Goal: Task Accomplishment & Management: Use online tool/utility

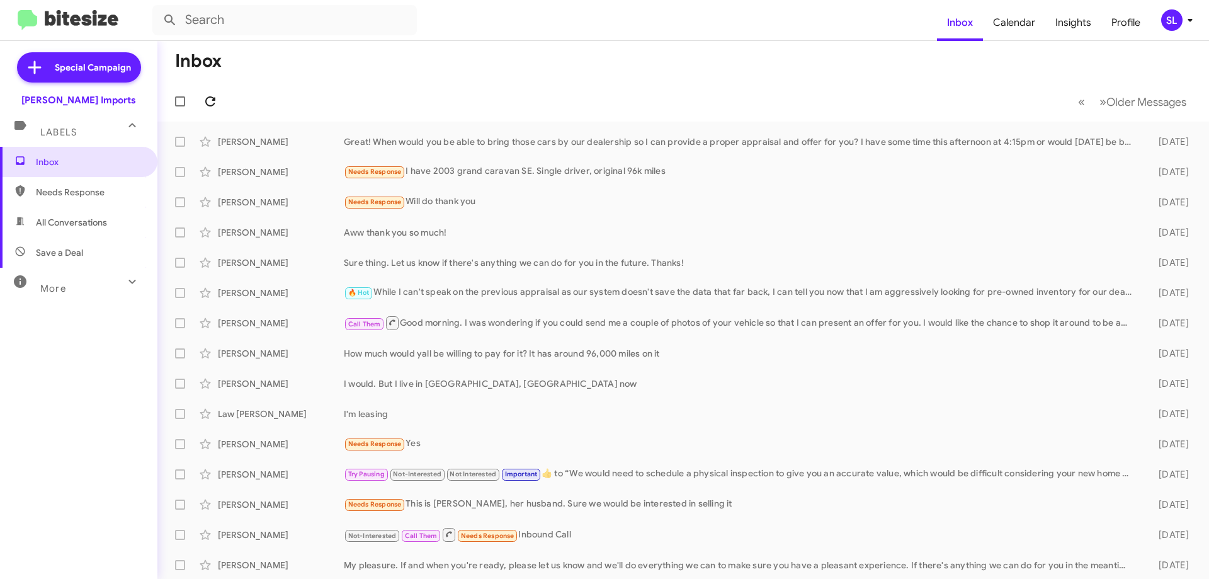
click at [208, 99] on icon at bounding box center [210, 101] width 15 height 15
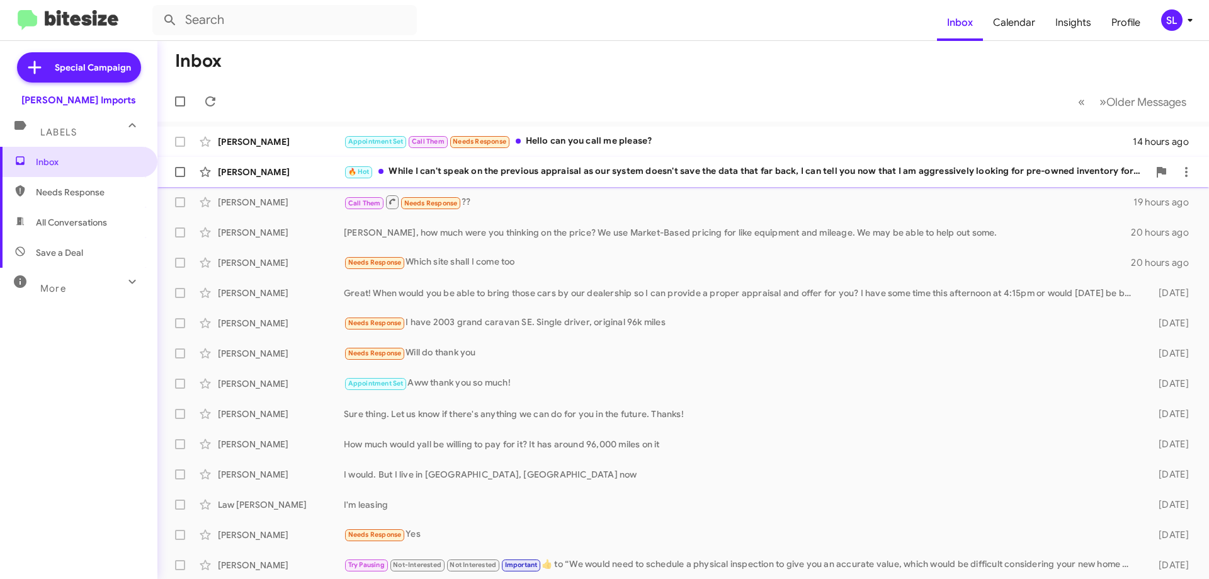
click at [578, 176] on div "🔥 Hot While I can't speak on the previous appraisal as our system doesn't save …" at bounding box center [746, 171] width 805 height 14
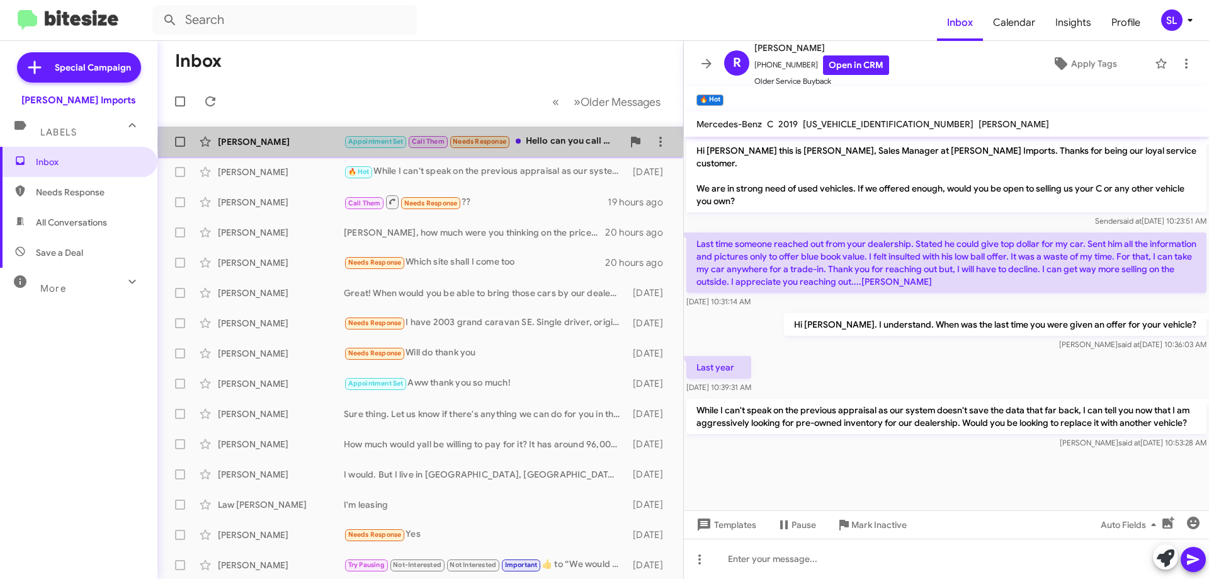
click at [552, 141] on div "Appointment Set Call Them Needs Response Hello can you call me please?" at bounding box center [483, 141] width 279 height 14
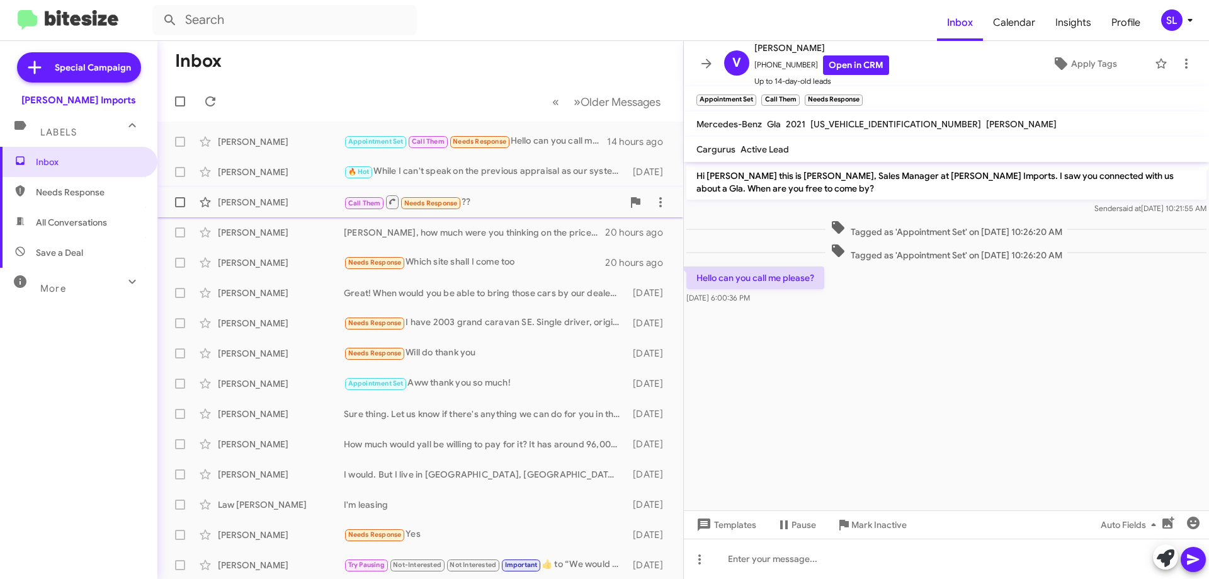
click at [529, 197] on div "Call Them Needs Response ??" at bounding box center [483, 202] width 279 height 16
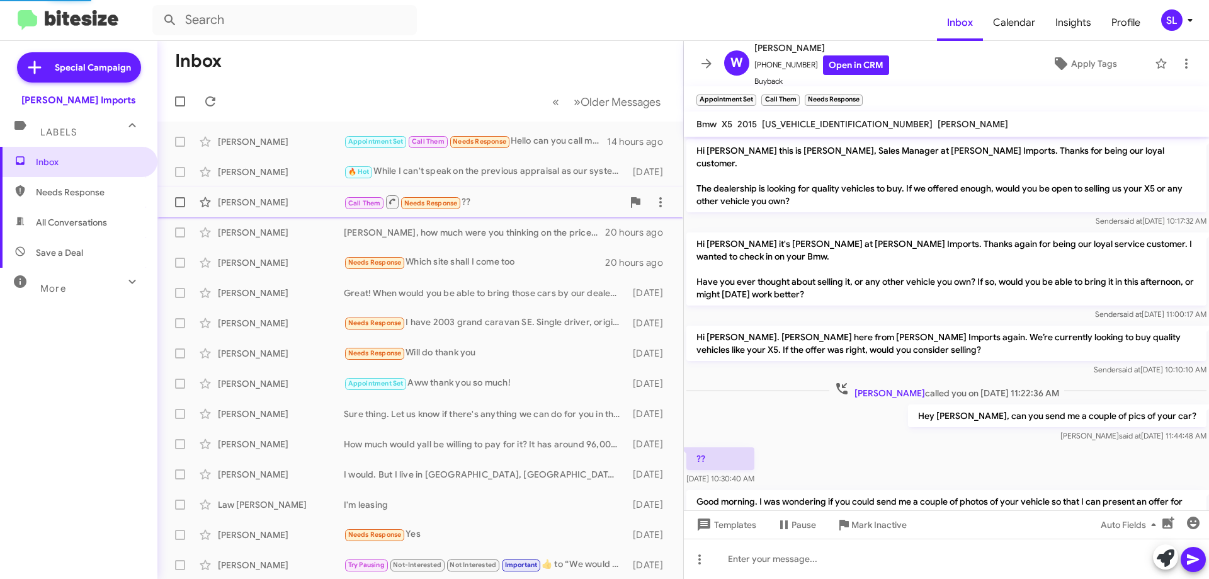
scroll to position [88, 0]
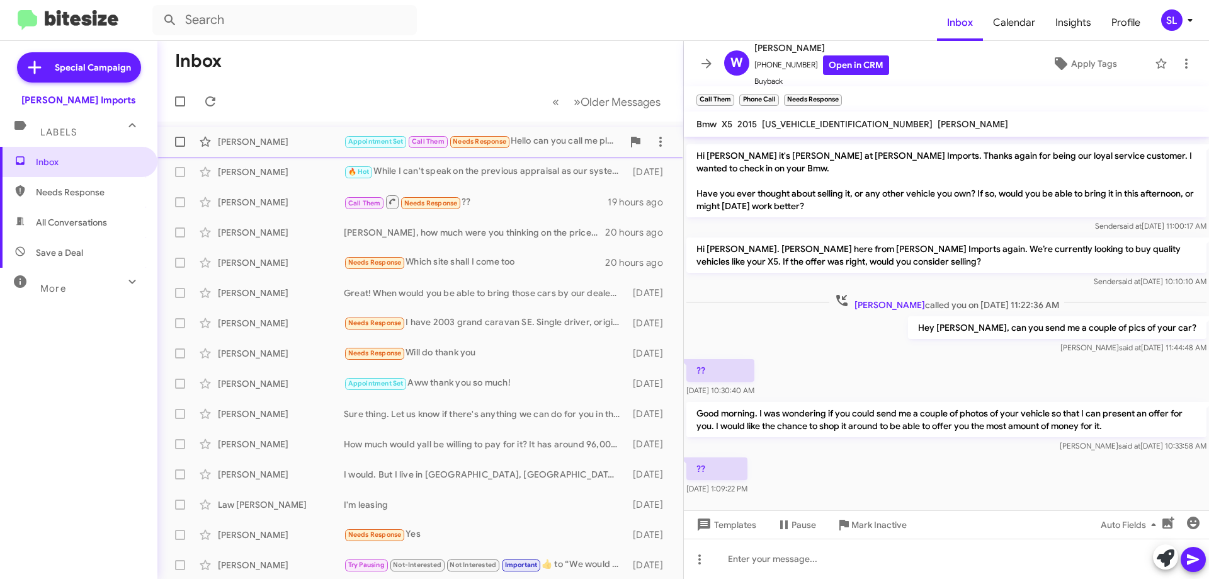
click at [527, 144] on div "Appointment Set Call Them Needs Response Hello can you call me please?" at bounding box center [483, 141] width 279 height 14
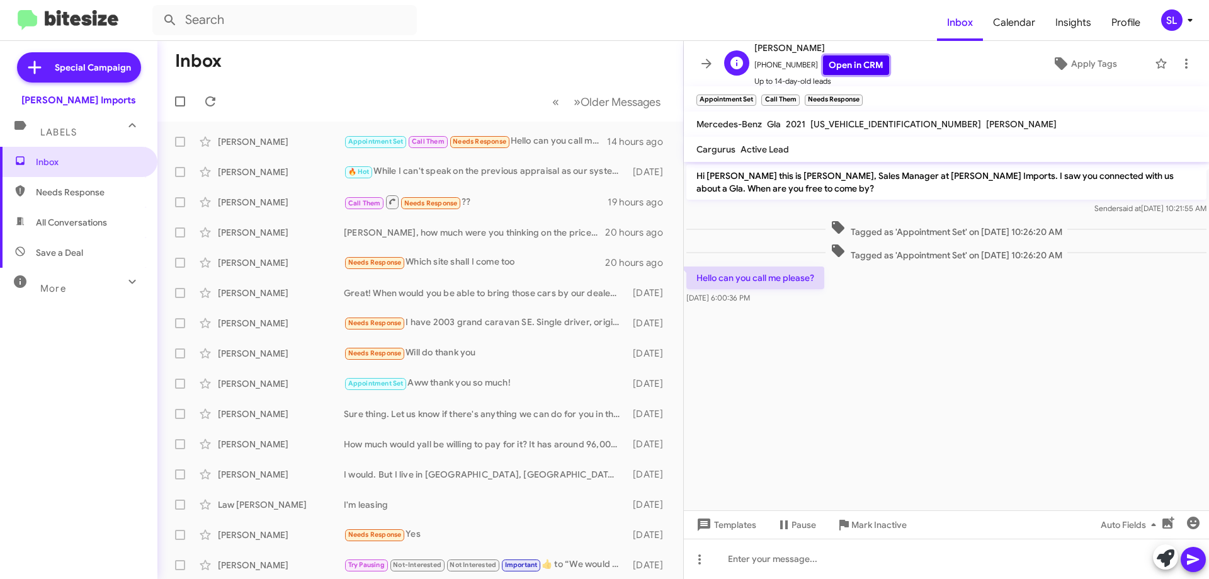
click at [830, 68] on link "Open in CRM" at bounding box center [856, 65] width 66 height 20
